Goal: Task Accomplishment & Management: Manage account settings

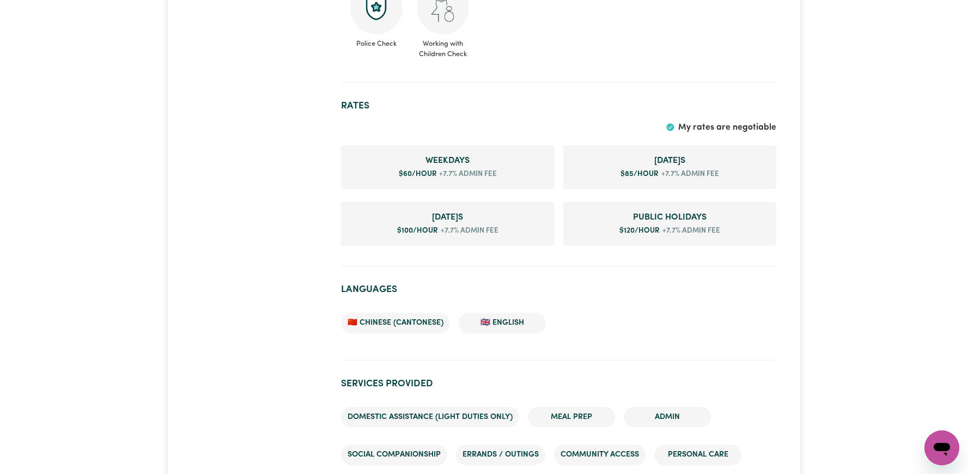
scroll to position [712, 0]
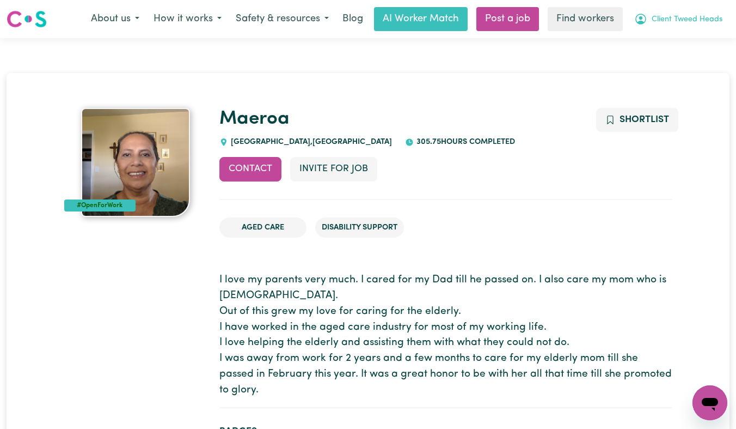
click at [663, 16] on span "Client Tweed Heads" at bounding box center [687, 20] width 71 height 12
click at [660, 69] on link "Logout" at bounding box center [686, 62] width 86 height 21
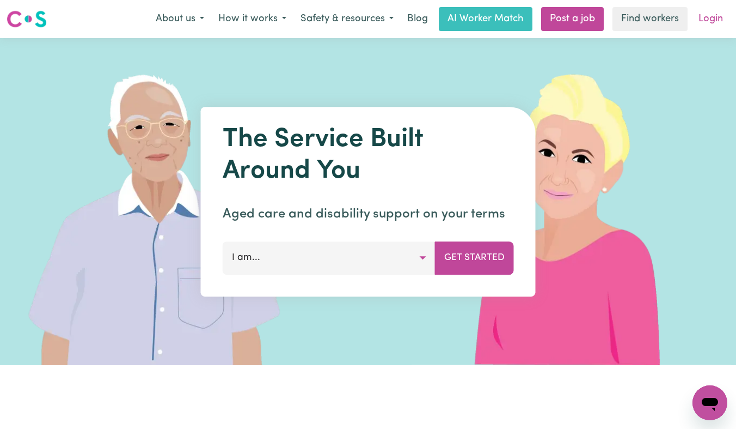
click at [699, 14] on link "Login" at bounding box center [711, 19] width 38 height 24
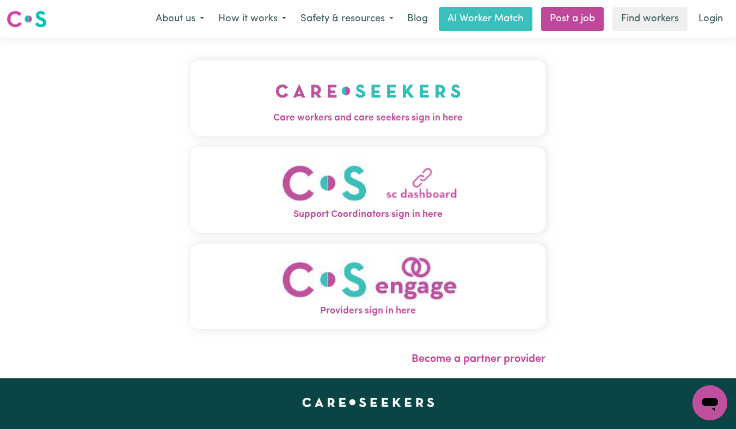
click at [385, 80] on img "Care workers and care seekers sign in here" at bounding box center [369, 91] width 186 height 40
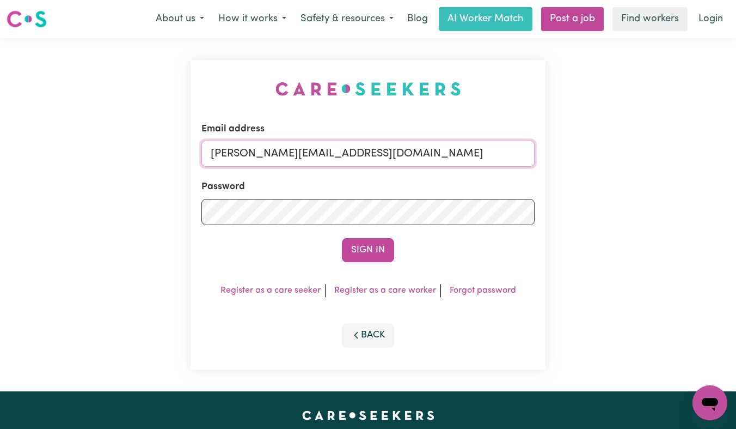
click at [473, 154] on input "annie@careseekers.com.au" at bounding box center [368, 154] width 333 height 26
drag, startPoint x: 455, startPoint y: 154, endPoint x: 266, endPoint y: 153, distance: 188.5
click at [266, 153] on input "superuser~AaronLynch@careseekers.com.au" at bounding box center [368, 154] width 333 height 26
type input "superuser~RobertMoorWC@careseekers.com.au"
click at [342, 238] on button "Sign In" at bounding box center [368, 250] width 52 height 24
